Goal: Information Seeking & Learning: Check status

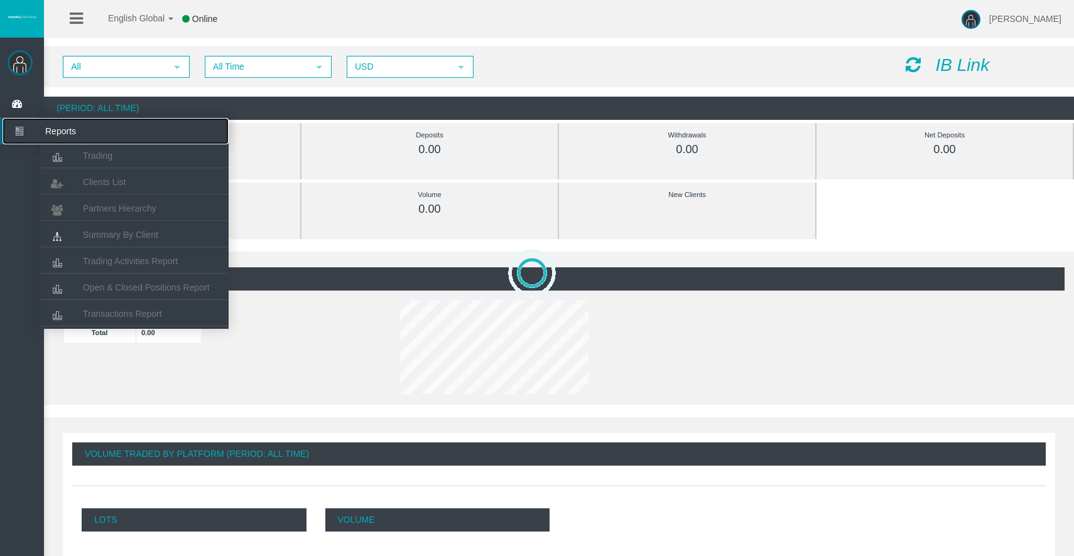
click at [23, 134] on icon at bounding box center [19, 131] width 33 height 26
click at [90, 178] on span "Clients List" at bounding box center [104, 182] width 43 height 10
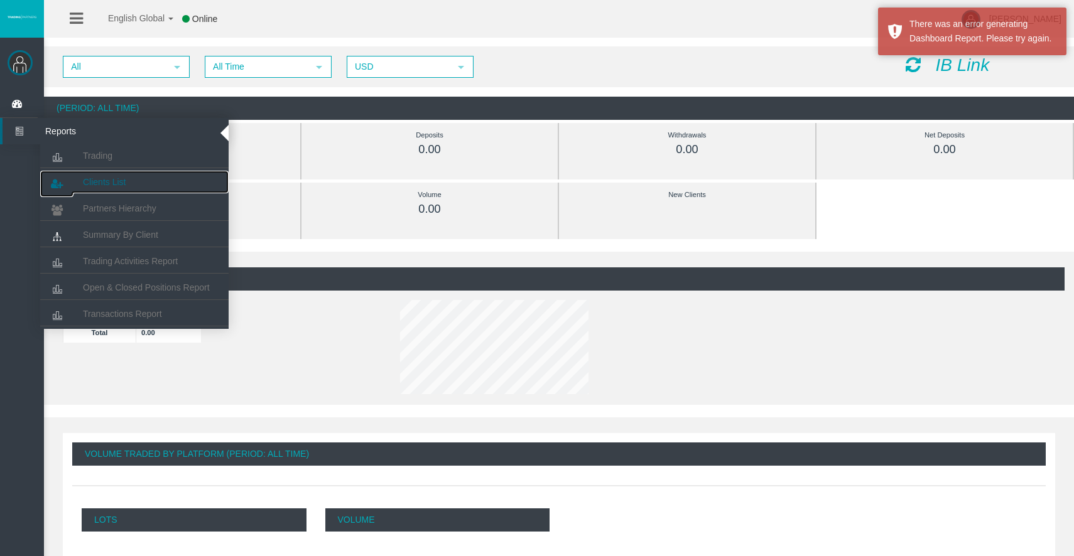
click at [103, 178] on span "Clients List" at bounding box center [104, 182] width 43 height 10
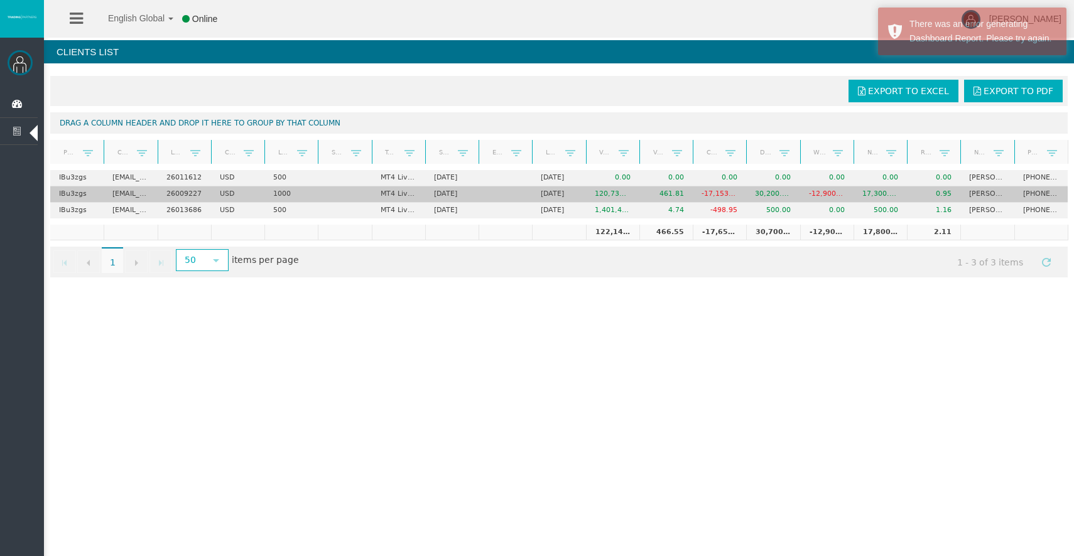
click at [643, 193] on td "461.81" at bounding box center [665, 194] width 53 height 16
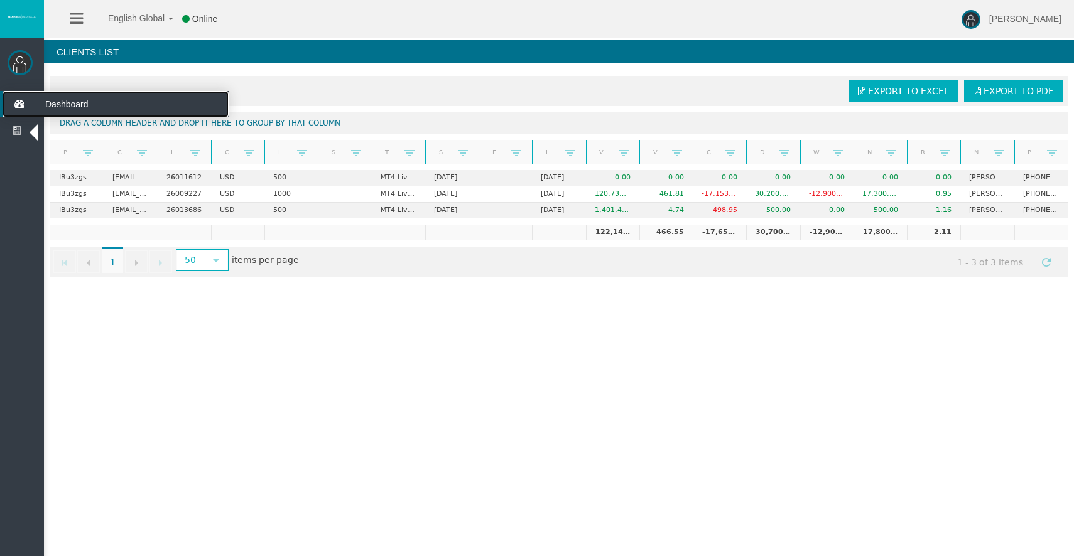
click at [68, 97] on span "Dashboard" at bounding box center [97, 104] width 123 height 26
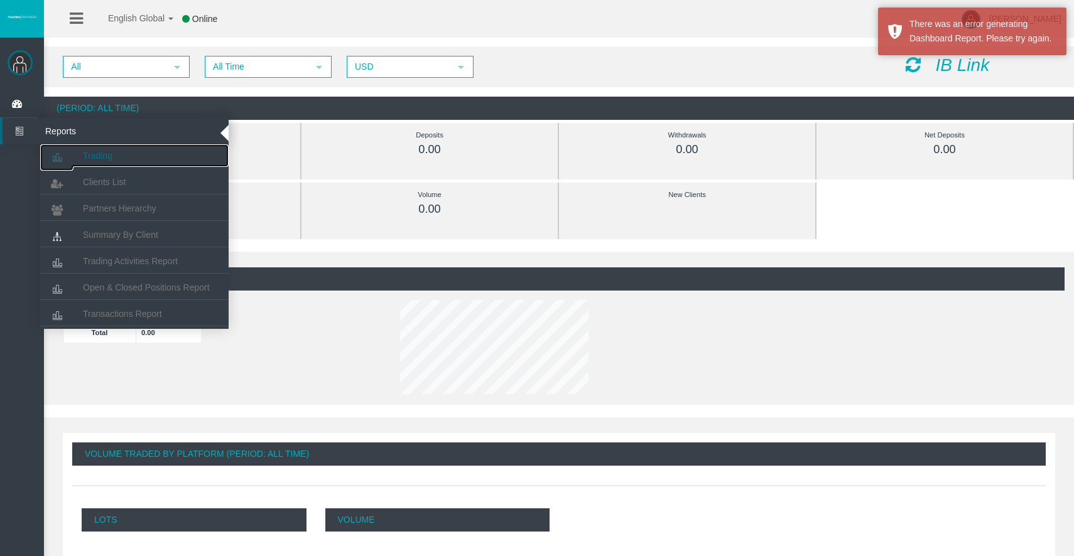
click at [96, 160] on link "Trading" at bounding box center [134, 155] width 188 height 23
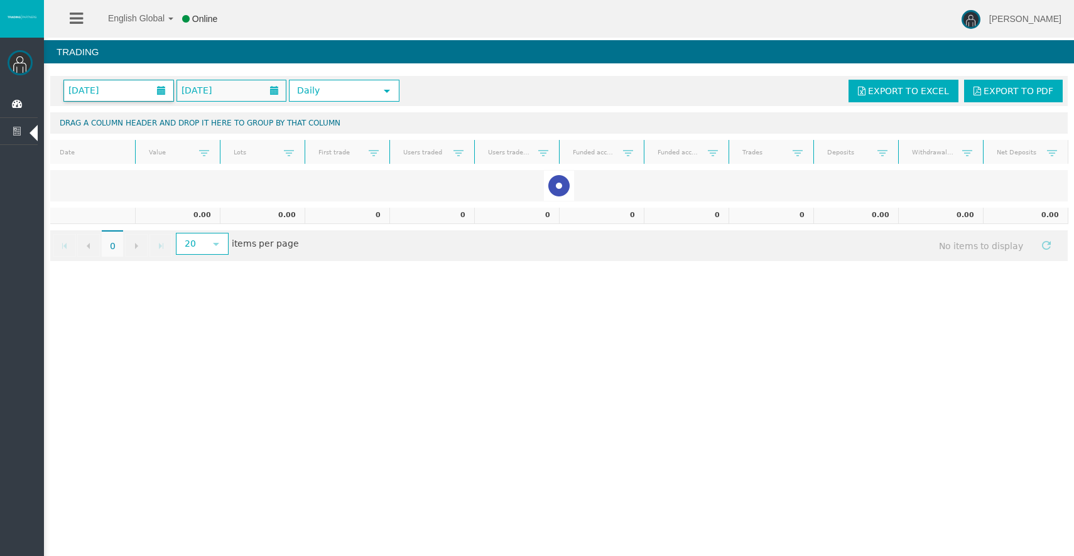
click at [138, 85] on span "[DATE]" at bounding box center [118, 90] width 109 height 21
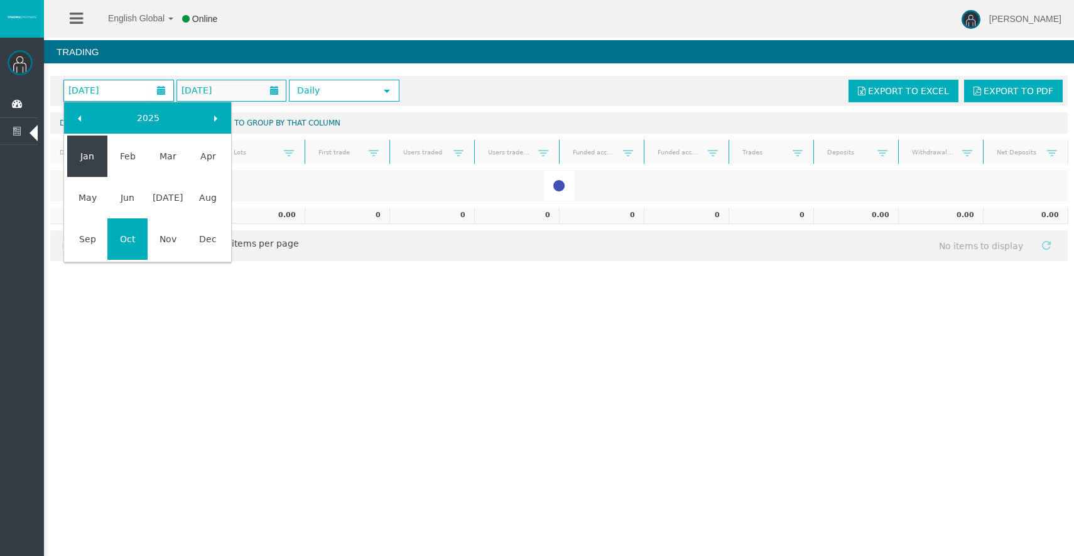
click at [95, 156] on link "Jan" at bounding box center [87, 156] width 40 height 23
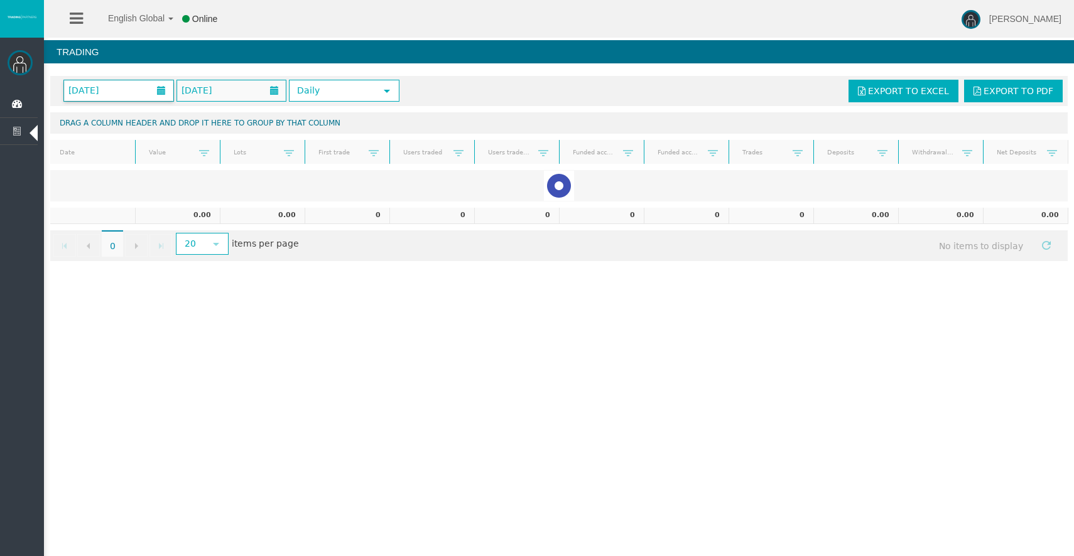
click at [157, 89] on span at bounding box center [161, 90] width 9 height 9
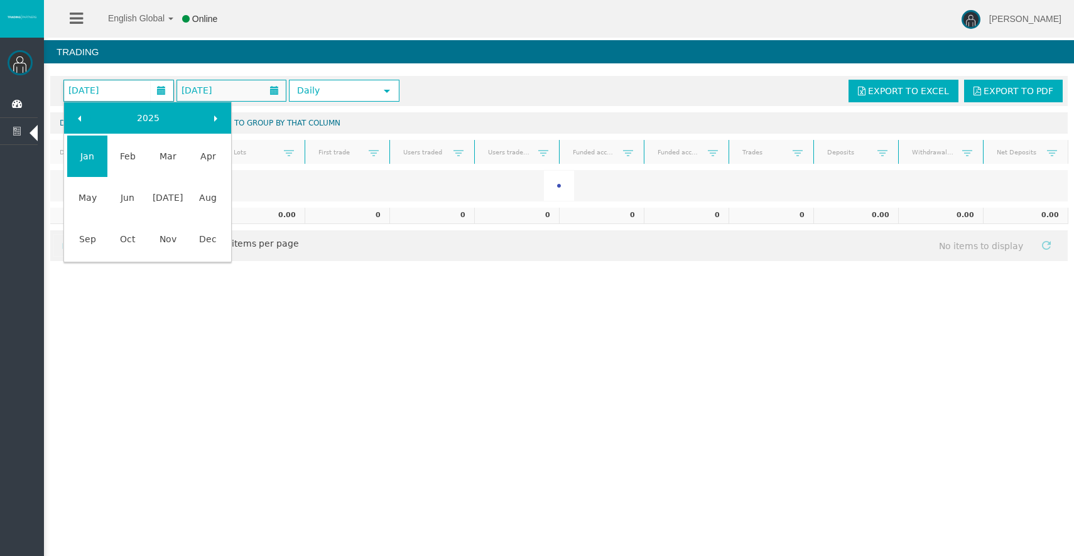
click at [87, 114] on link at bounding box center [79, 118] width 23 height 23
click at [90, 147] on link "Jan" at bounding box center [87, 156] width 40 height 23
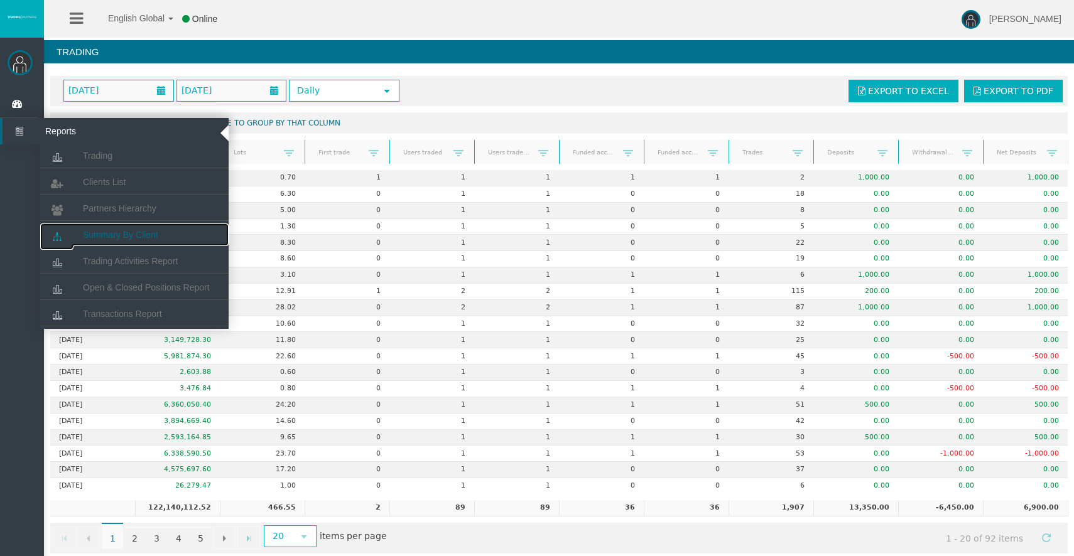
click at [118, 230] on span "Summary By Client" at bounding box center [120, 235] width 75 height 10
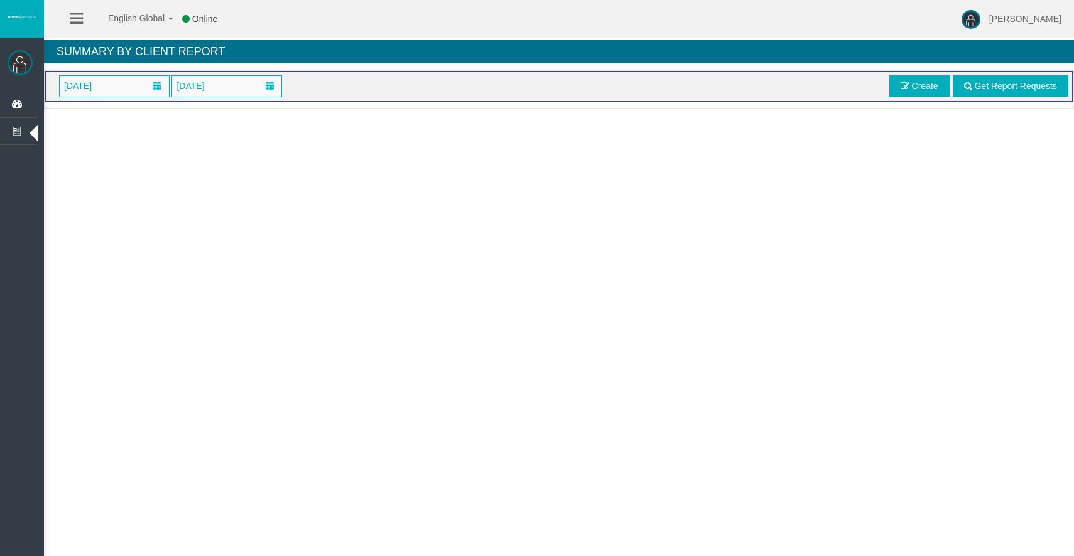
click at [20, 59] on img at bounding box center [20, 62] width 25 height 25
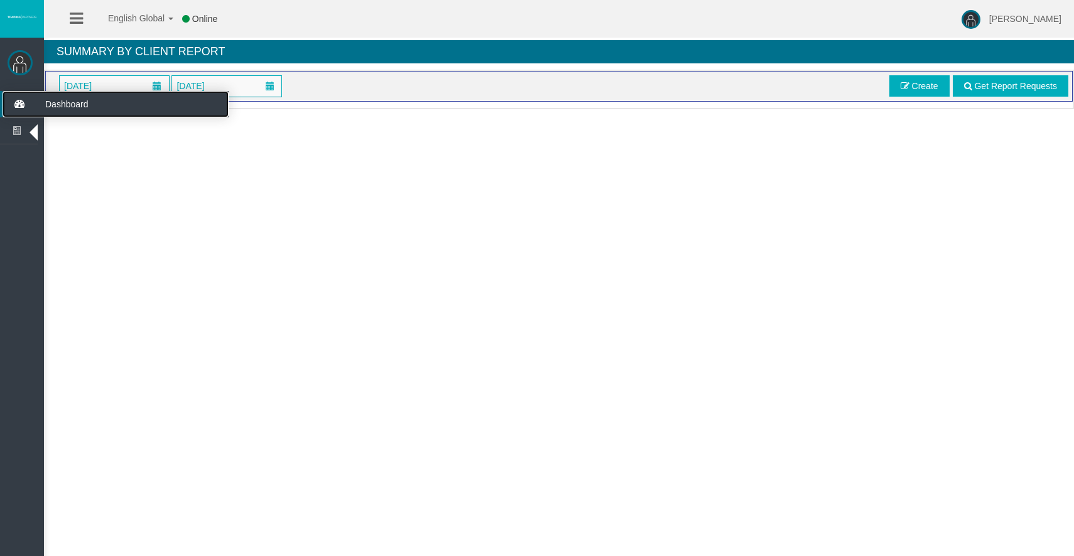
click at [29, 100] on icon at bounding box center [19, 104] width 33 height 26
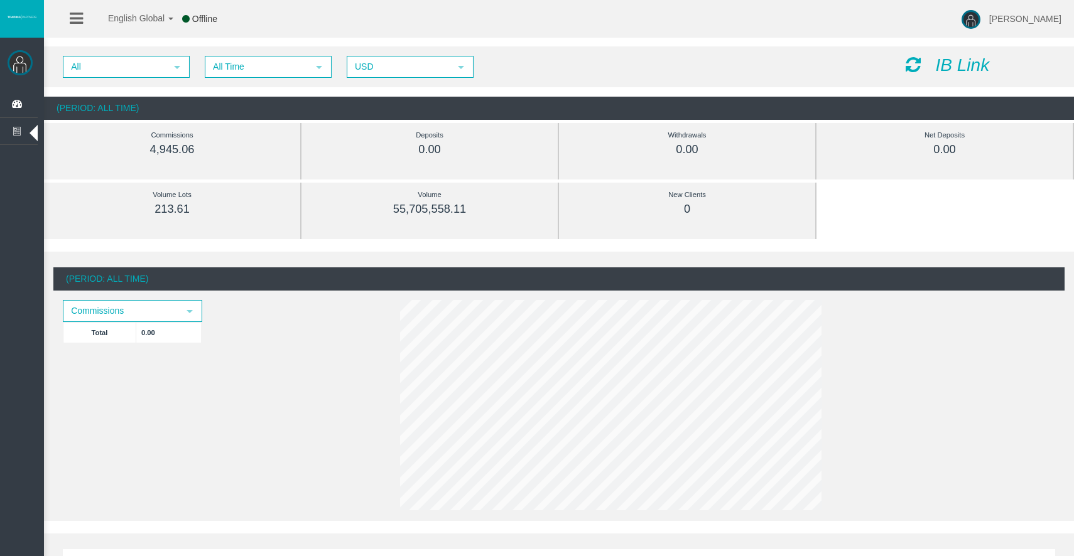
click at [963, 60] on icon "IB Link" at bounding box center [963, 64] width 54 height 19
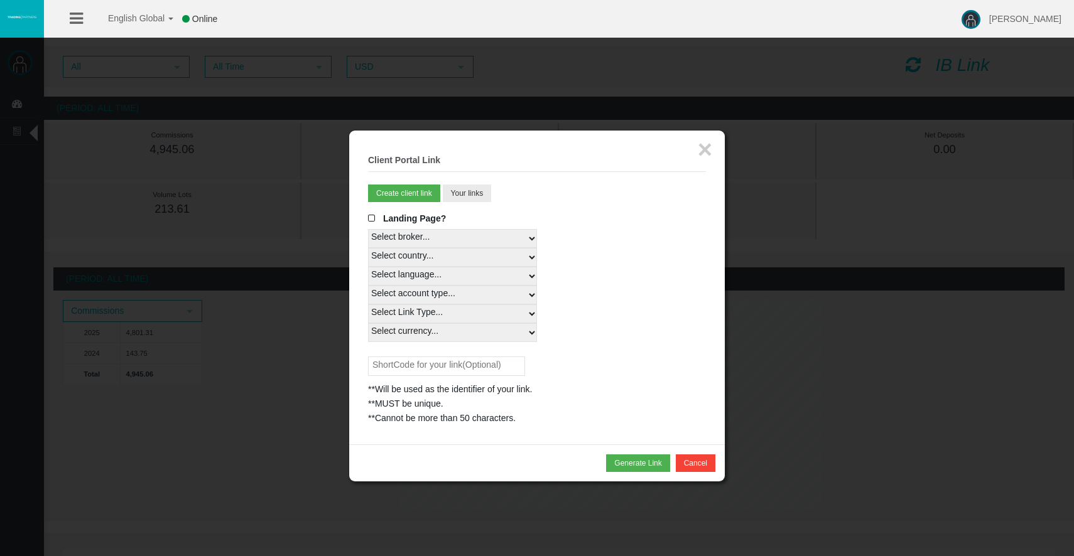
click at [473, 203] on fieldset "× Client Portal Link Create client link Create partner link Your links Master I…" at bounding box center [537, 287] width 338 height 276
click at [465, 194] on button "Your links" at bounding box center [467, 194] width 49 height 18
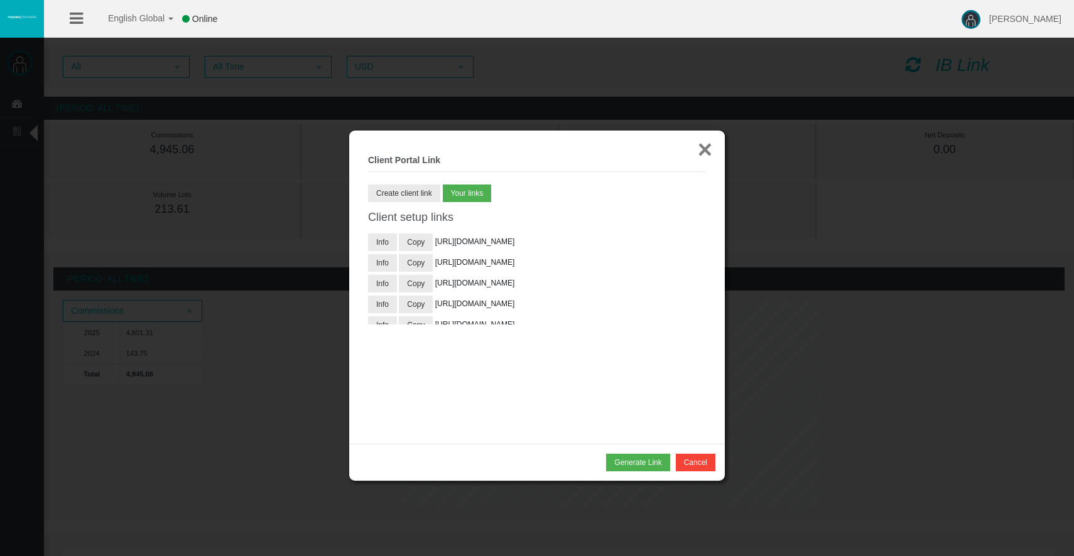
click at [710, 149] on button "×" at bounding box center [705, 149] width 14 height 25
